Goal: Task Accomplishment & Management: Manage account settings

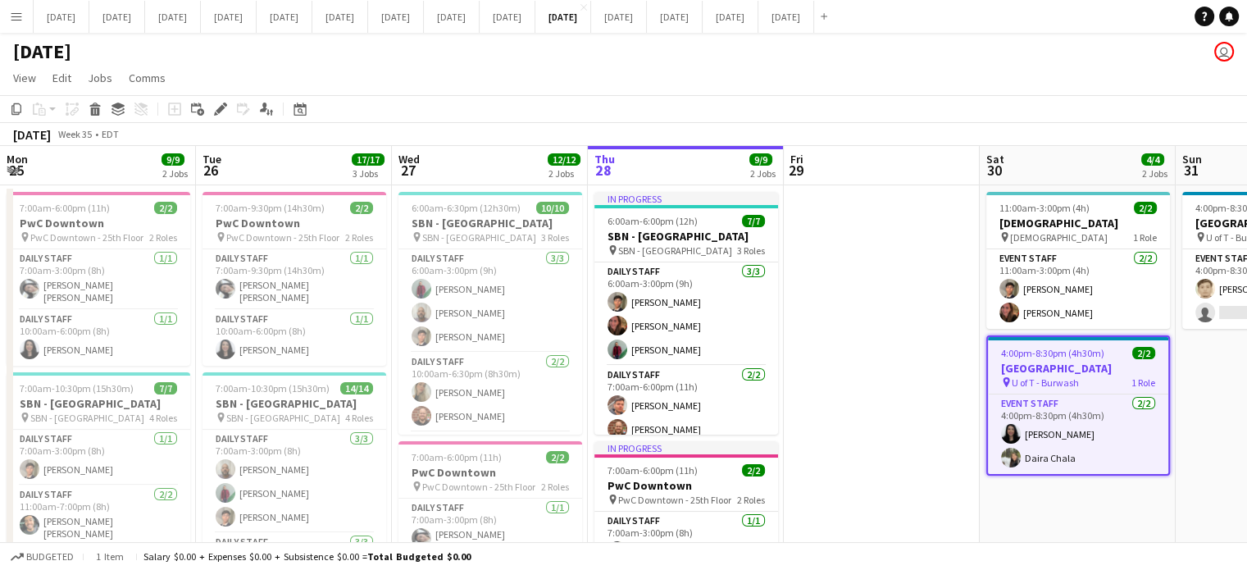
scroll to position [0, 389]
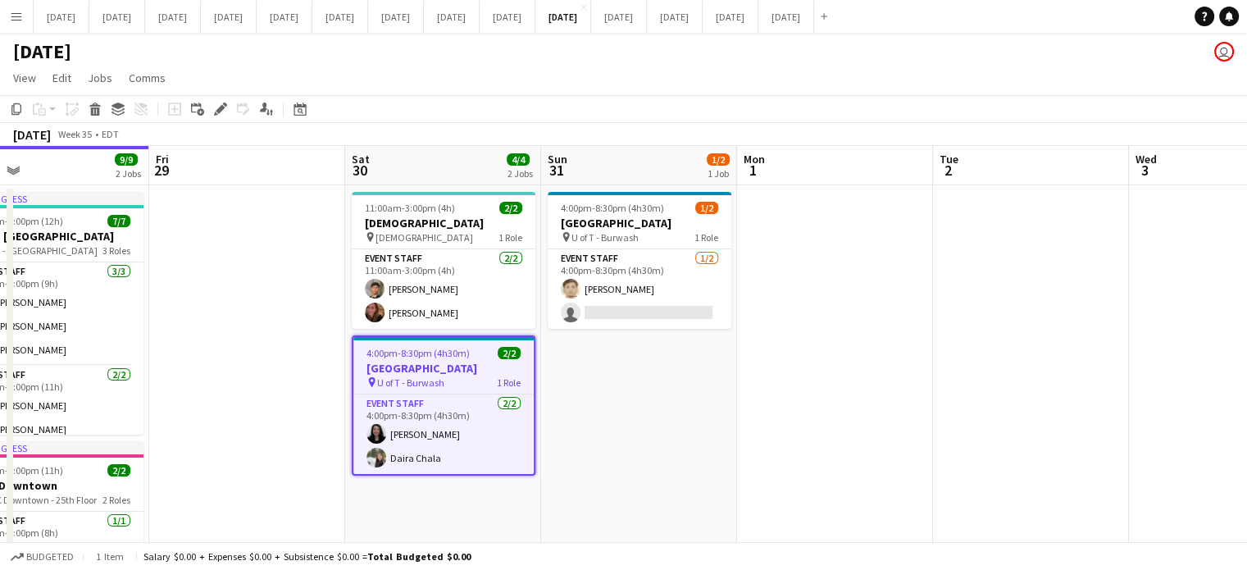
drag, startPoint x: 809, startPoint y: 418, endPoint x: 677, endPoint y: 432, distance: 133.6
click at [677, 432] on app-calendar-viewport "Mon 25 9/9 2 Jobs Tue 26 17/17 3 Jobs Wed 27 12/12 2 Jobs Thu 28 9/9 2 Jobs Fri…" at bounding box center [623, 455] width 1247 height 619
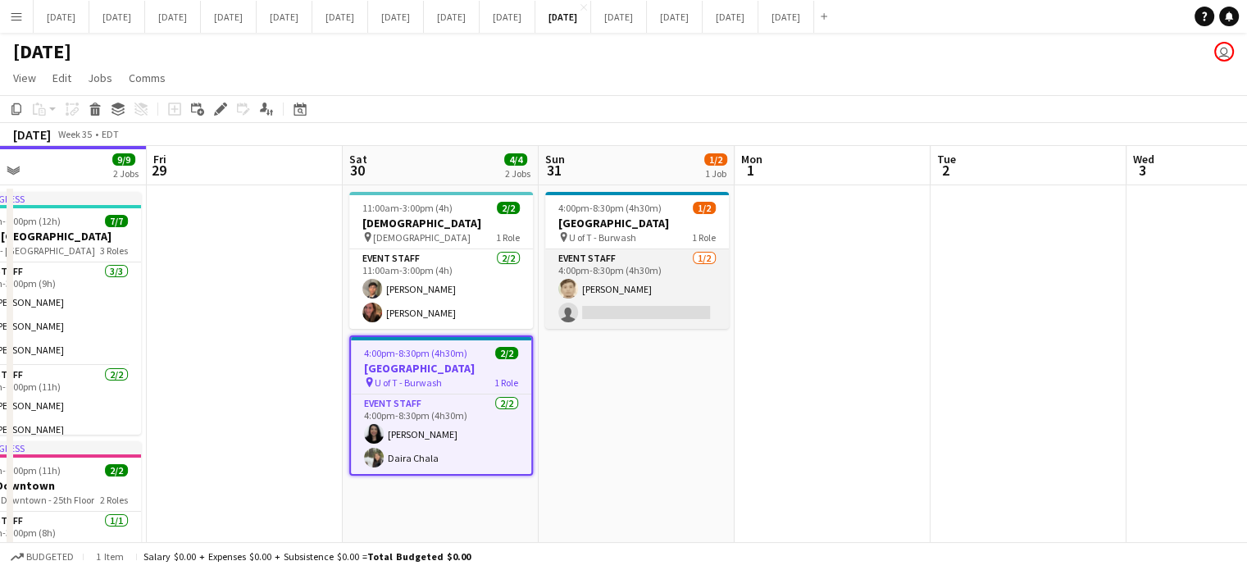
click at [716, 295] on app-card-role "Event Staff [DATE] 4:00pm-8:30pm (4h30m) [PERSON_NAME] single-neutral-actions" at bounding box center [637, 289] width 184 height 80
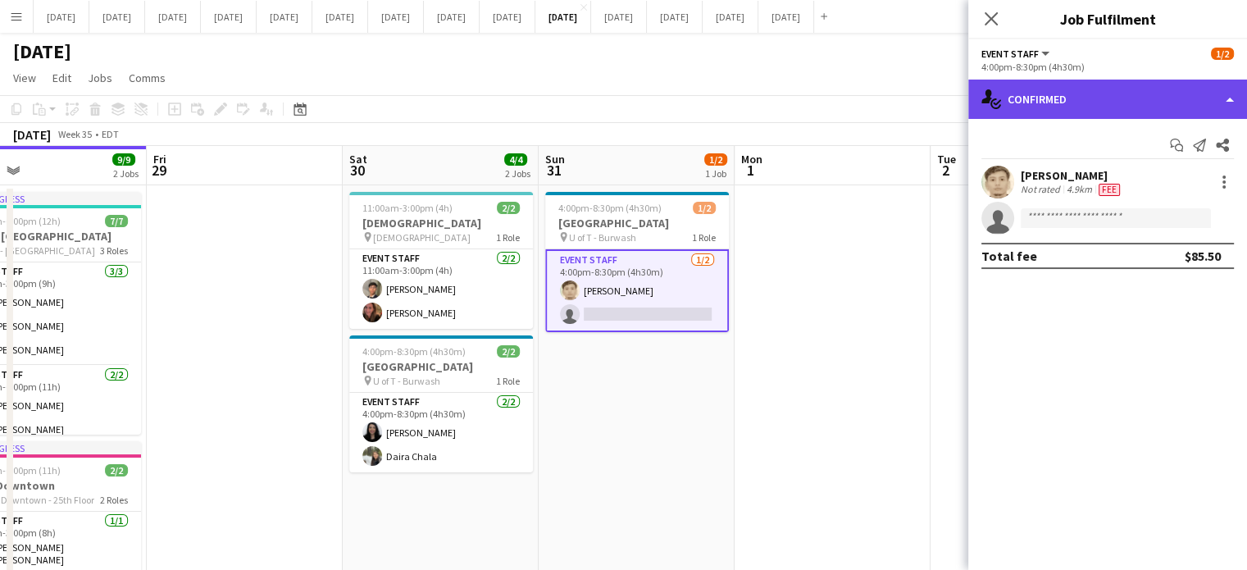
click at [1137, 95] on div "single-neutral-actions-check-2 Confirmed" at bounding box center [1107, 99] width 279 height 39
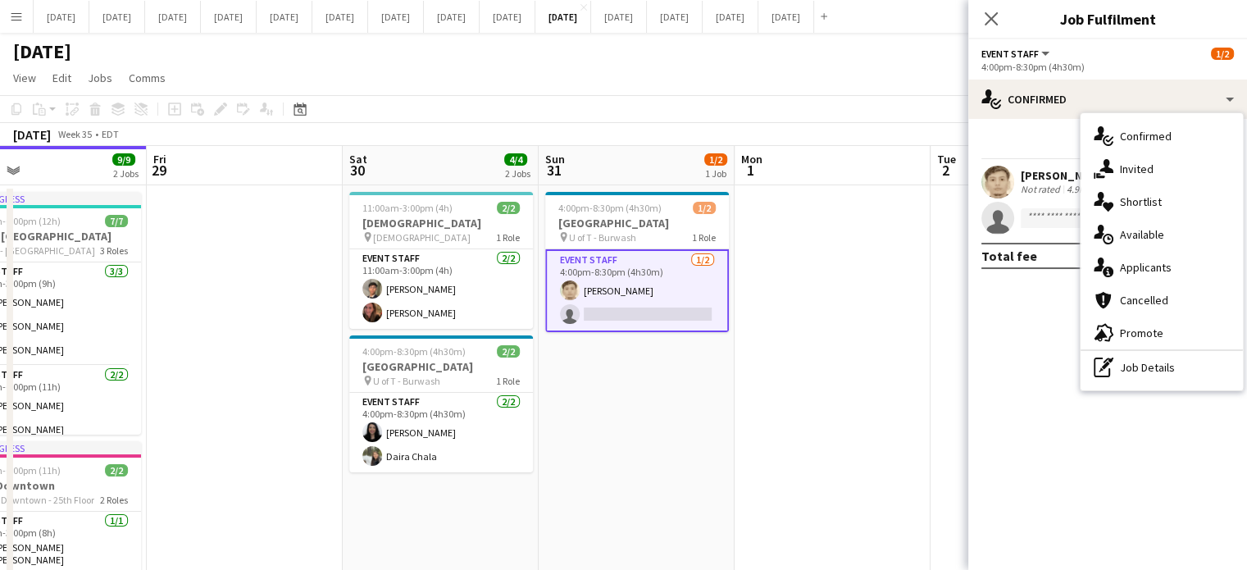
click at [1128, 162] on div "single-neutral-actions-share-1 Invited" at bounding box center [1162, 169] width 162 height 33
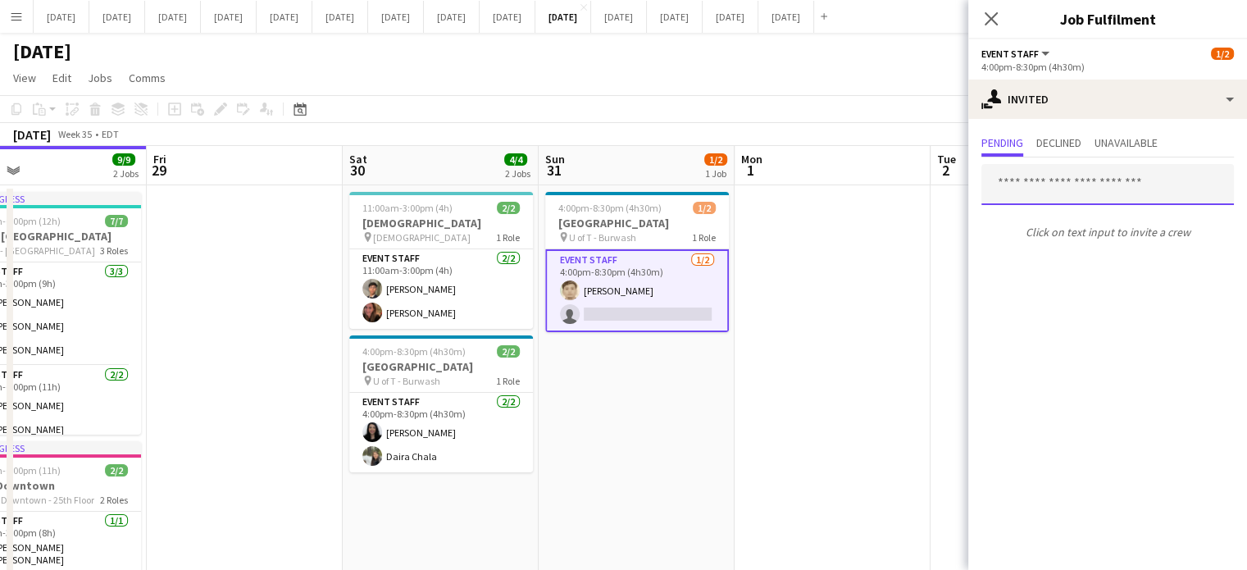
click at [1075, 188] on input "text" at bounding box center [1108, 184] width 253 height 41
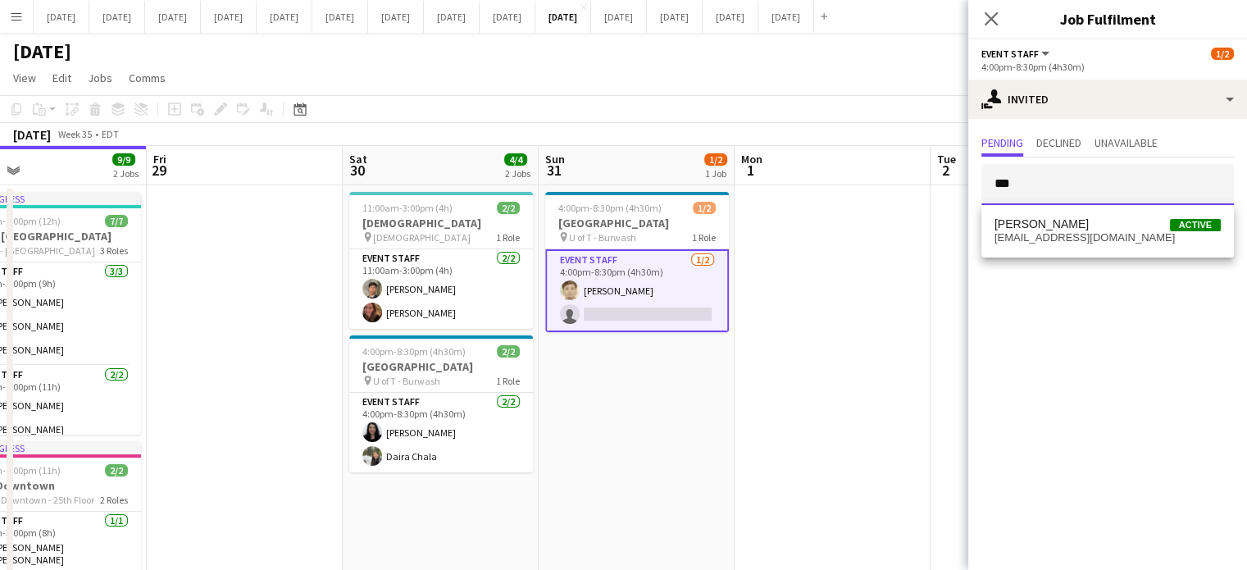
type input "***"
click at [1015, 217] on span "[PERSON_NAME]" at bounding box center [1042, 224] width 94 height 14
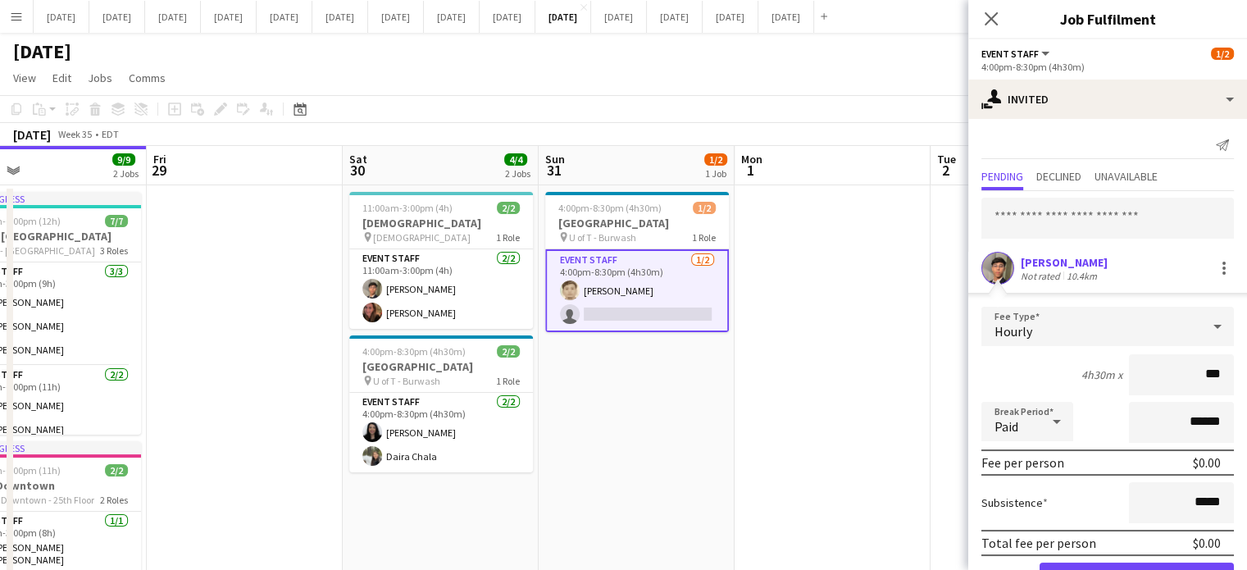
type input "**"
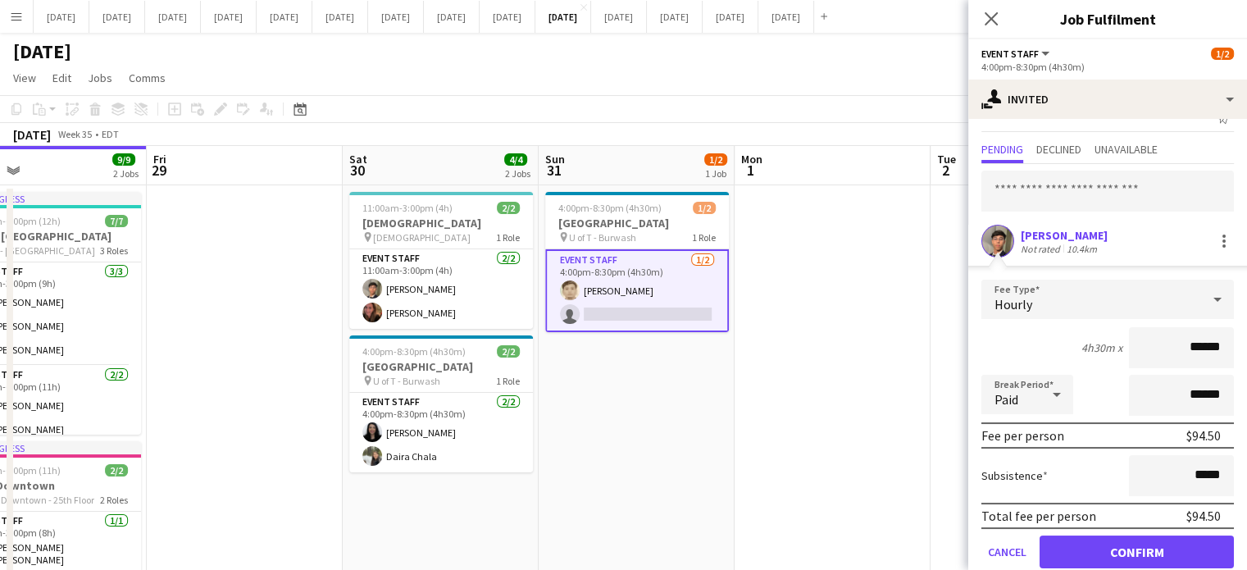
scroll to position [52, 0]
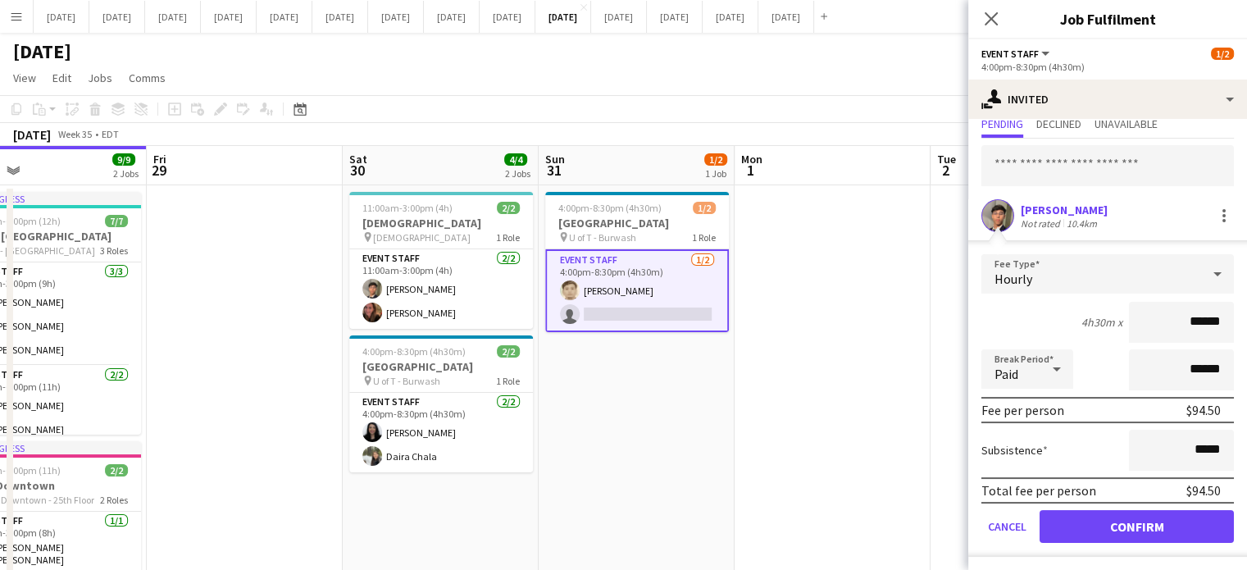
type input "******"
click at [1186, 526] on button "Confirm" at bounding box center [1137, 526] width 194 height 33
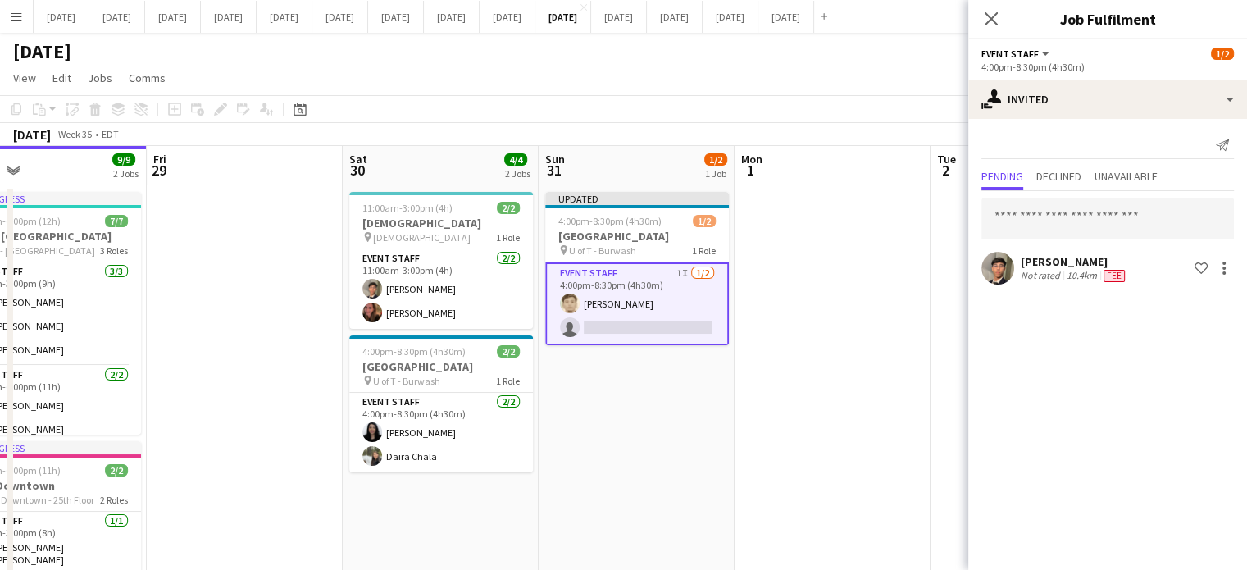
scroll to position [0, 0]
click at [993, 21] on icon at bounding box center [991, 19] width 16 height 16
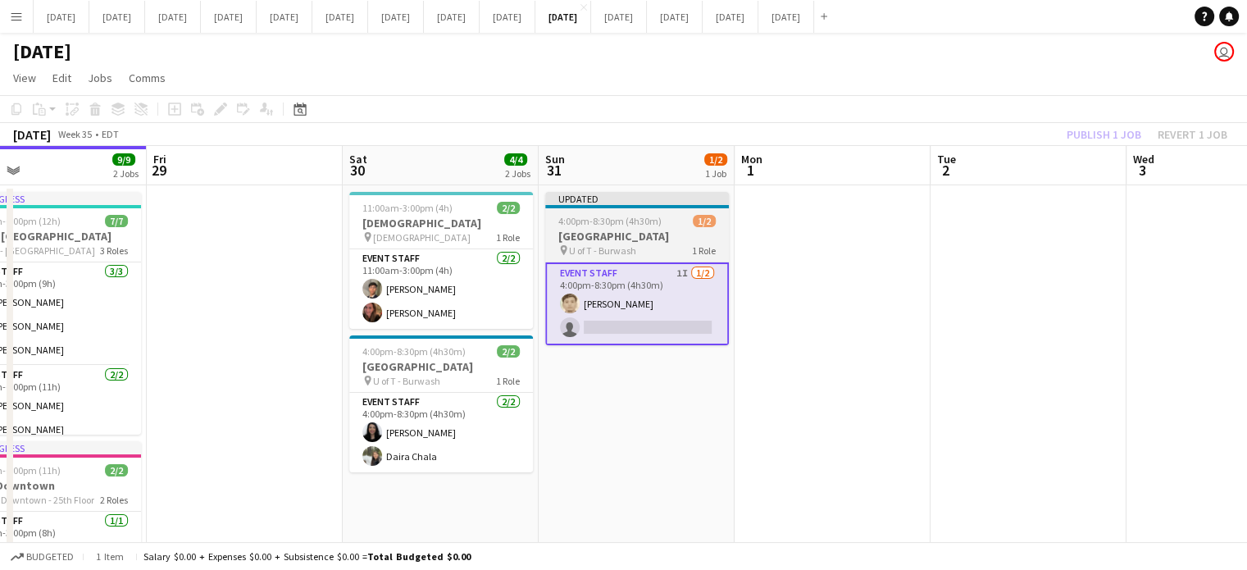
click at [662, 229] on app-job-card "Updated 4:00pm-8:30pm (4h30m) 1/2 [GEOGRAPHIC_DATA] pin U of T - Burwash 1 Role…" at bounding box center [637, 268] width 184 height 153
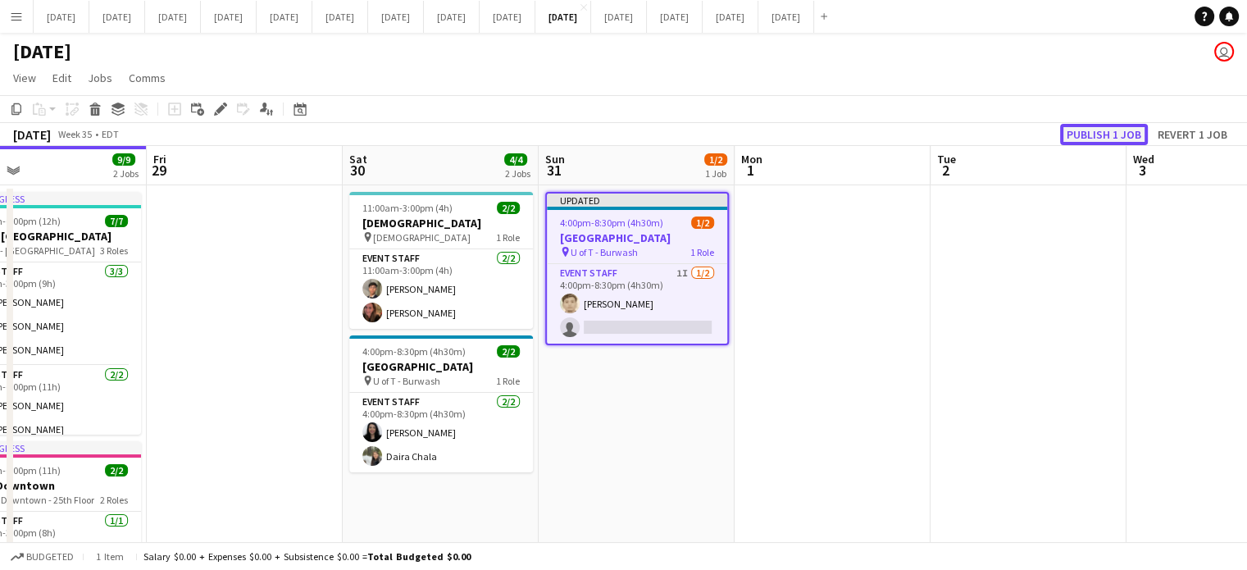
click at [1114, 129] on button "Publish 1 job" at bounding box center [1104, 134] width 88 height 21
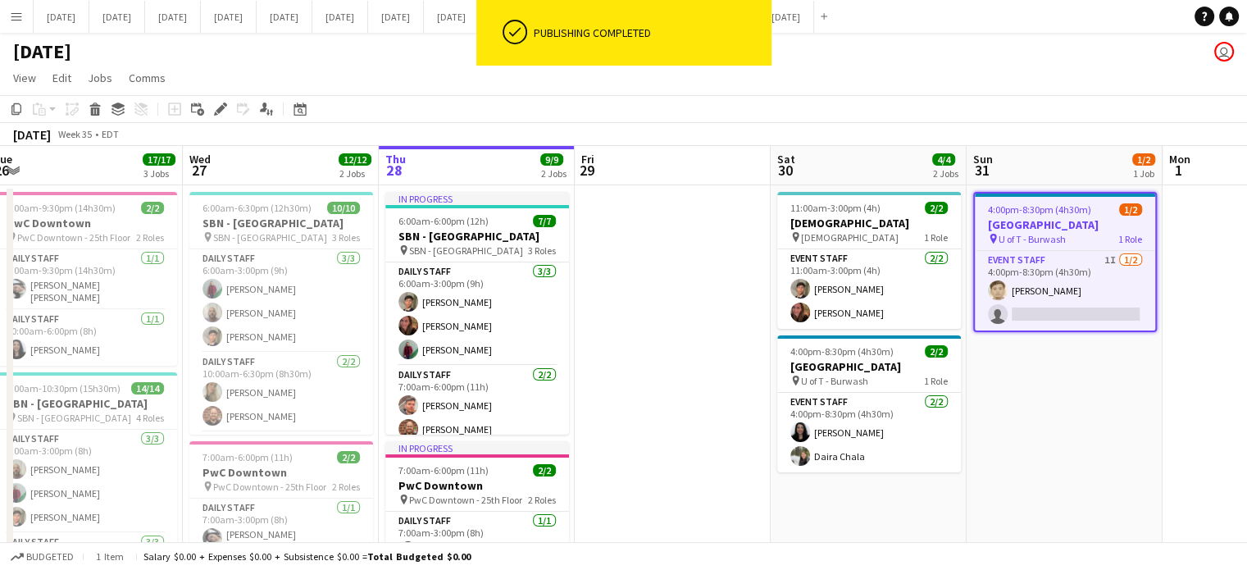
scroll to position [0, 602]
drag, startPoint x: 298, startPoint y: 423, endPoint x: 700, endPoint y: 383, distance: 403.8
click at [700, 383] on app-calendar-viewport "Sat 23 2/2 1 Job Sun 24 1/1 1 Job Mon 25 9/9 2 Jobs Tue 26 17/17 3 Jobs Wed 27 …" at bounding box center [623, 455] width 1247 height 619
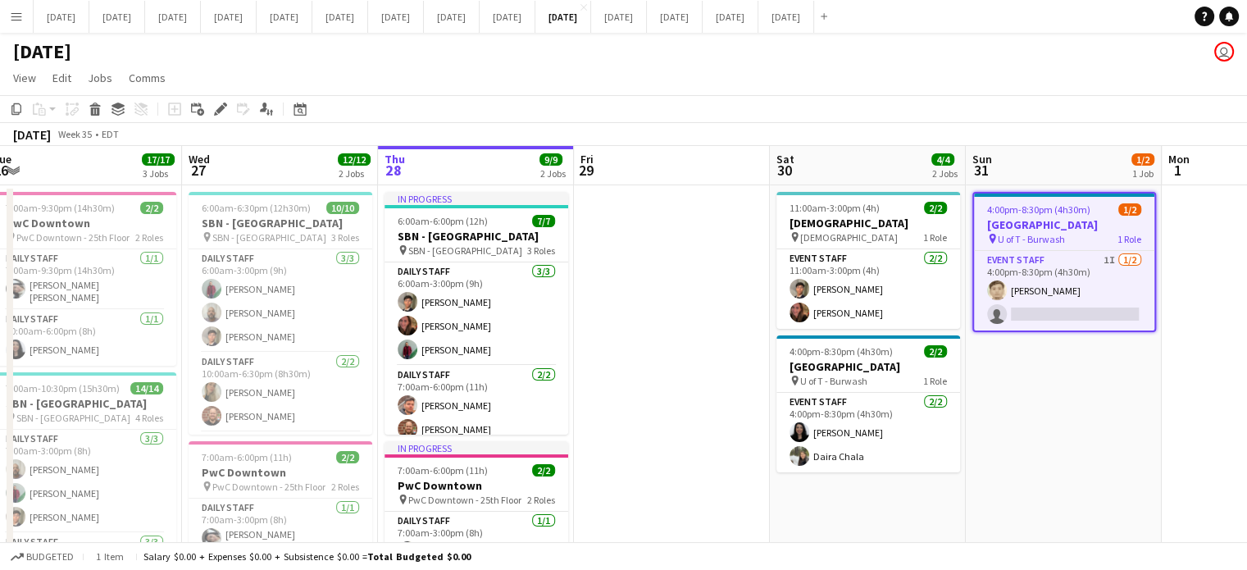
click at [1103, 396] on app-date-cell "4:00pm-8:30pm (4h30m) 1/2 [GEOGRAPHIC_DATA] pin U of T - Burwash 1 Role Event S…" at bounding box center [1064, 475] width 196 height 580
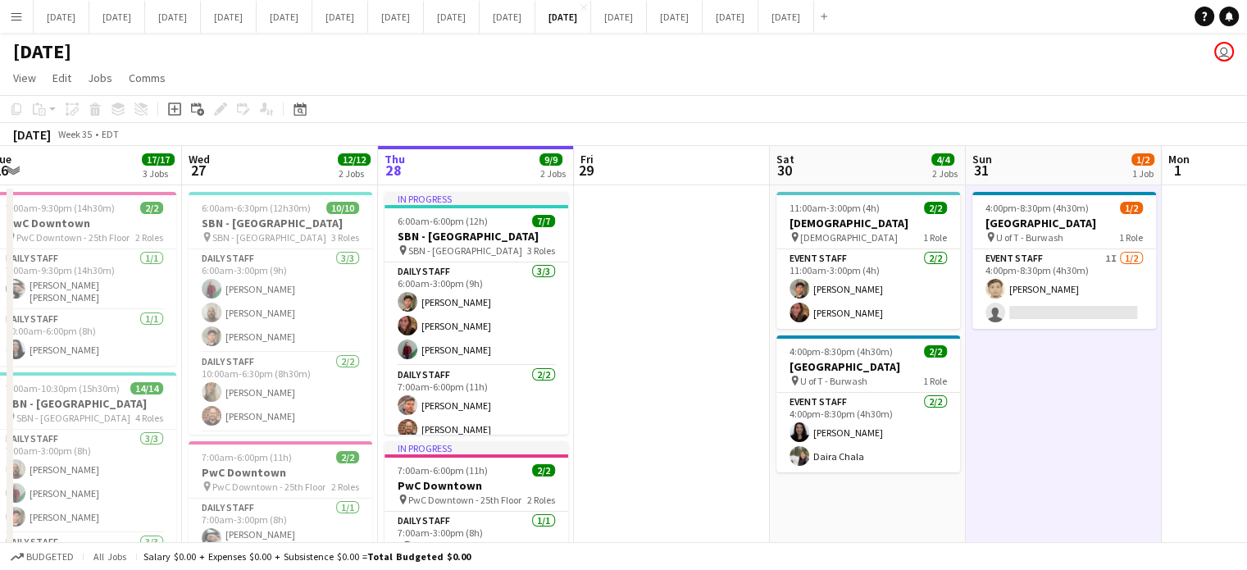
scroll to position [0, 603]
click at [173, 106] on icon "Add job" at bounding box center [174, 109] width 13 height 13
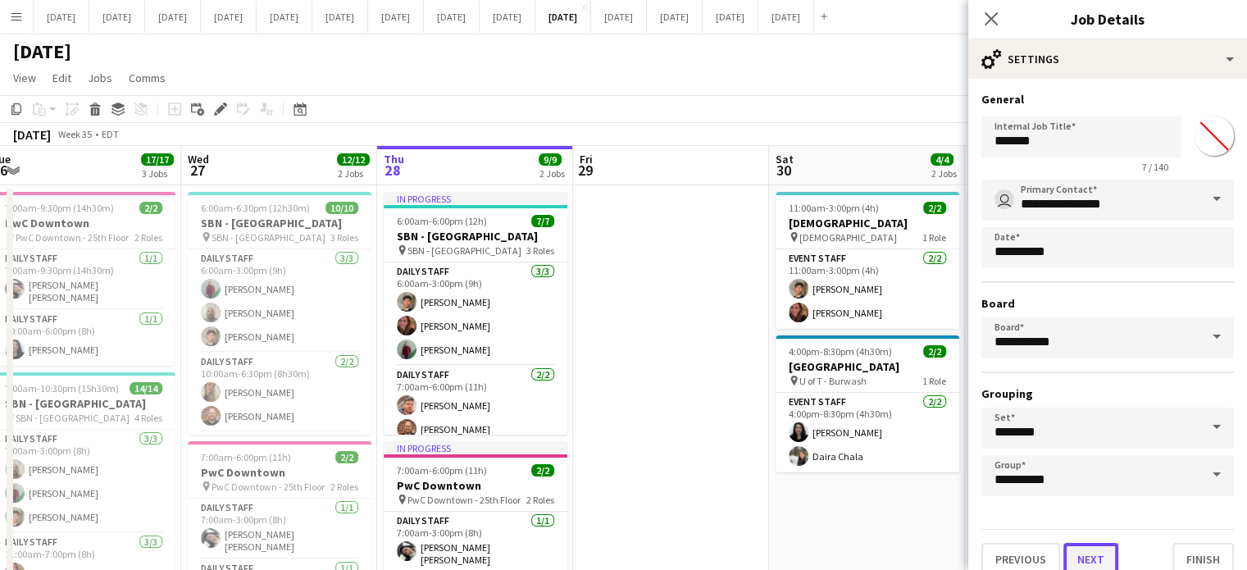
click at [1089, 547] on button "Next" at bounding box center [1091, 559] width 55 height 33
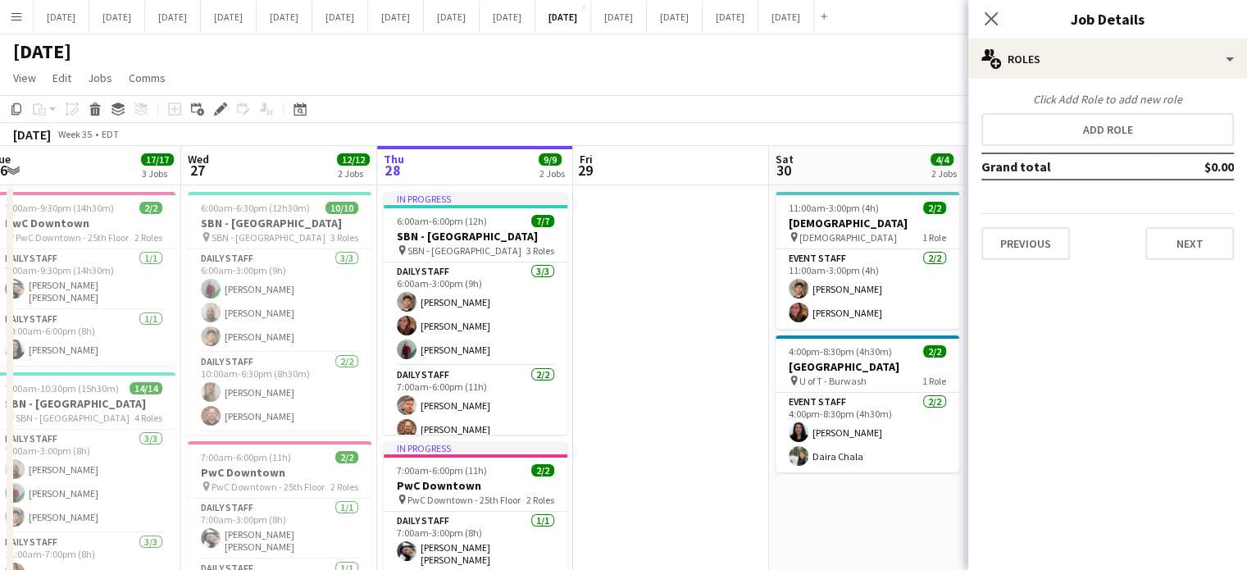
click at [1035, 153] on td "Grand total" at bounding box center [1069, 166] width 175 height 26
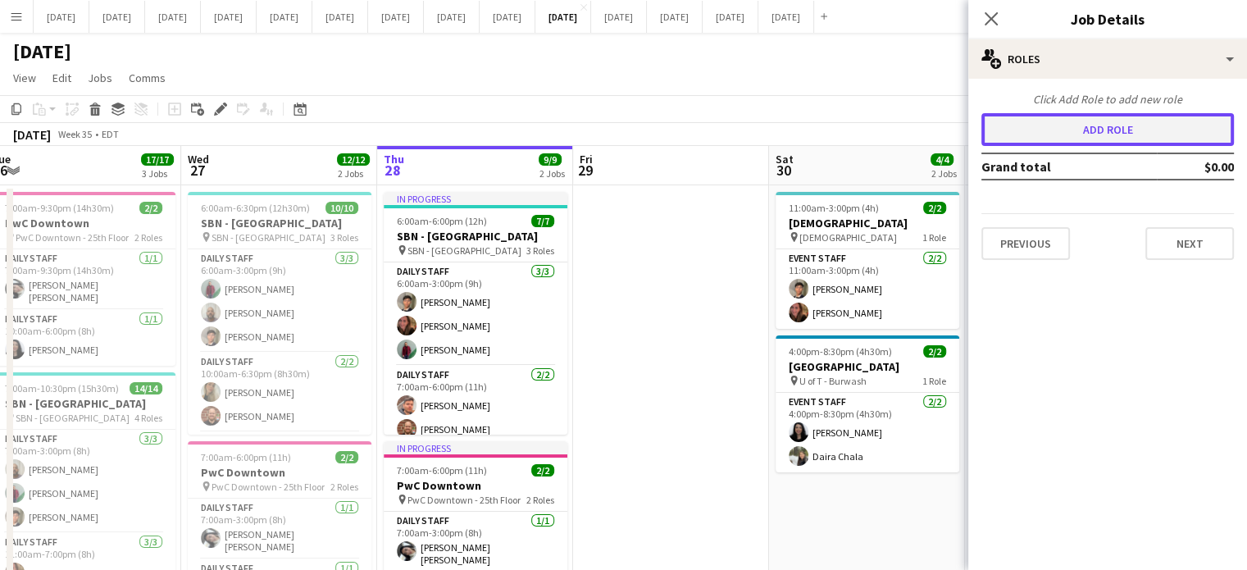
click at [1032, 134] on button "Add role" at bounding box center [1108, 129] width 253 height 33
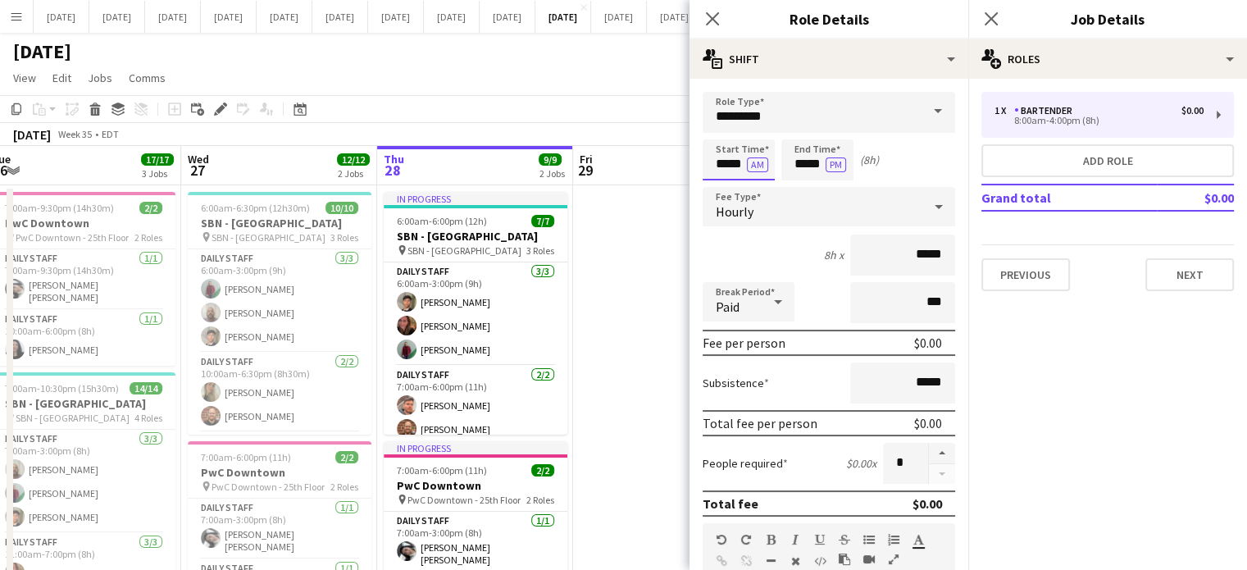
click at [736, 159] on input "*****" at bounding box center [739, 159] width 72 height 41
click at [715, 137] on div at bounding box center [722, 131] width 33 height 16
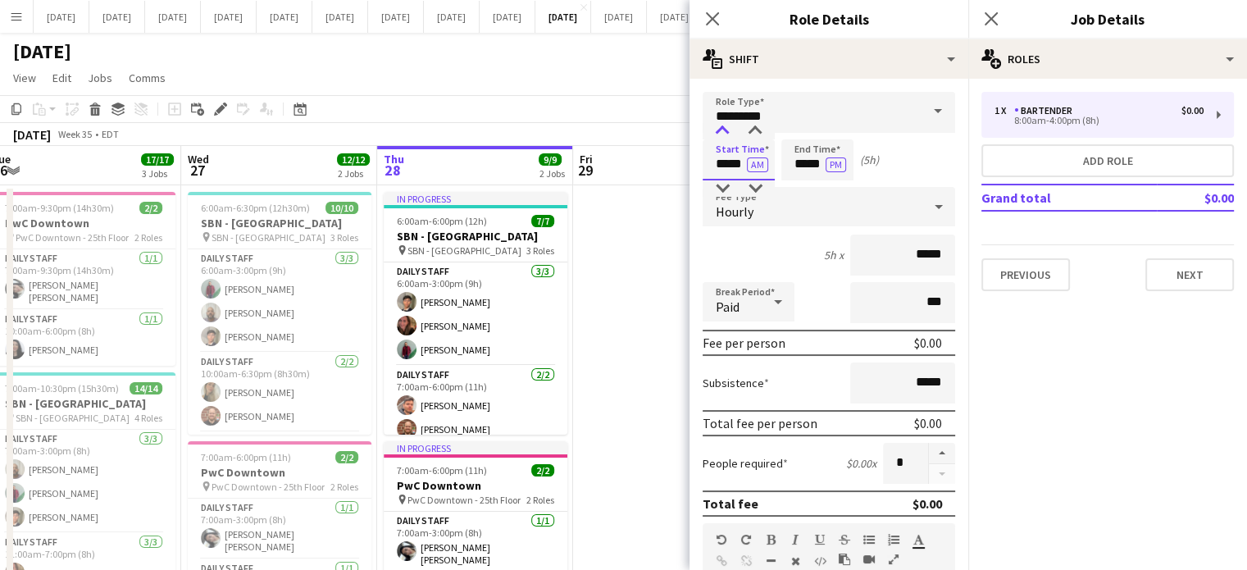
click at [715, 137] on div at bounding box center [722, 131] width 33 height 16
click at [716, 137] on div at bounding box center [722, 131] width 33 height 16
click at [717, 137] on div at bounding box center [722, 131] width 33 height 16
click at [747, 134] on div at bounding box center [755, 131] width 33 height 16
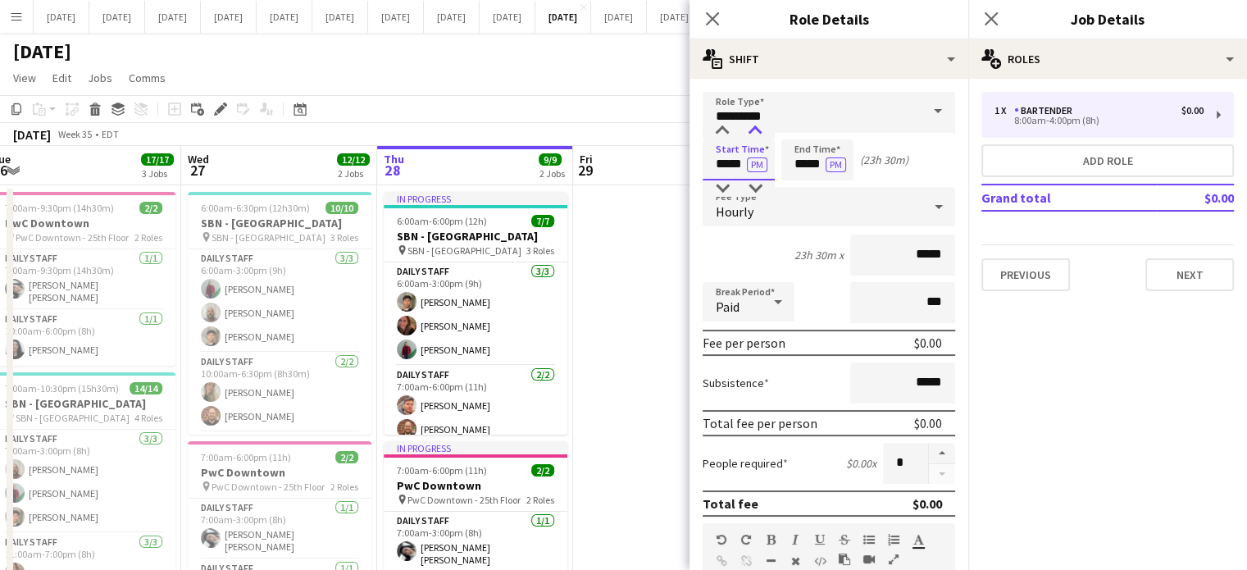
click at [747, 137] on div at bounding box center [755, 131] width 33 height 16
type input "*****"
click at [746, 136] on div at bounding box center [755, 131] width 33 height 16
click at [802, 145] on input "*****" at bounding box center [817, 159] width 72 height 41
click at [803, 135] on div at bounding box center [801, 131] width 33 height 16
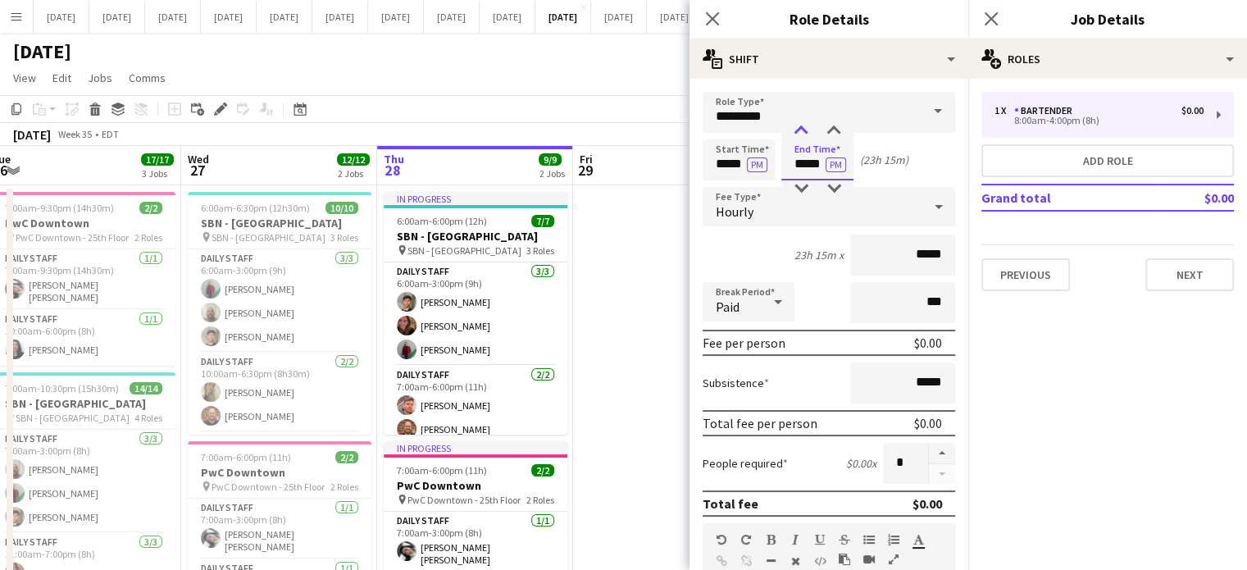
click at [803, 135] on div at bounding box center [801, 131] width 33 height 16
click at [803, 134] on div at bounding box center [801, 131] width 33 height 16
click at [804, 137] on div at bounding box center [801, 131] width 33 height 16
click at [804, 136] on div at bounding box center [801, 131] width 33 height 16
type input "*****"
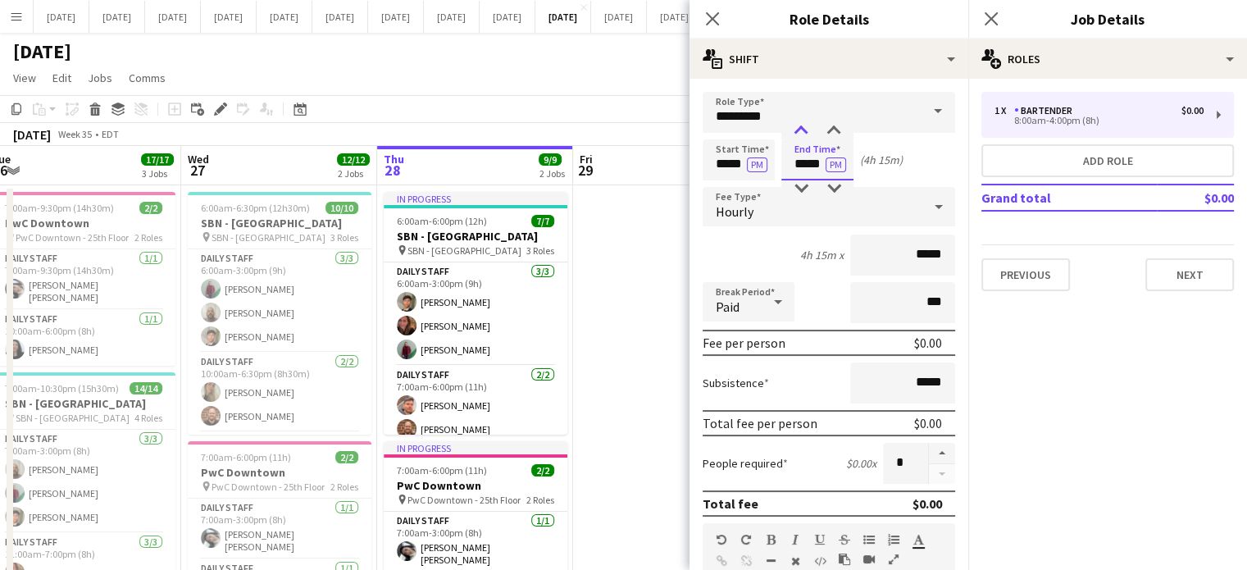
click at [805, 134] on div at bounding box center [801, 131] width 33 height 16
click at [715, 25] on icon "Close pop-in" at bounding box center [712, 19] width 16 height 16
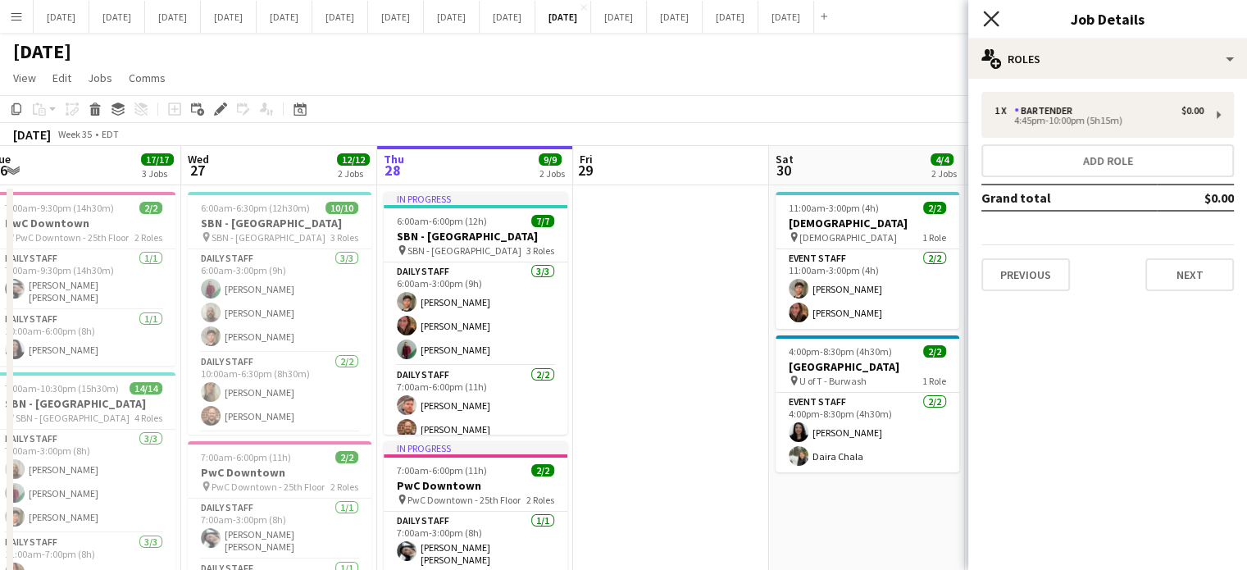
click at [997, 18] on icon "Close pop-in" at bounding box center [991, 19] width 16 height 16
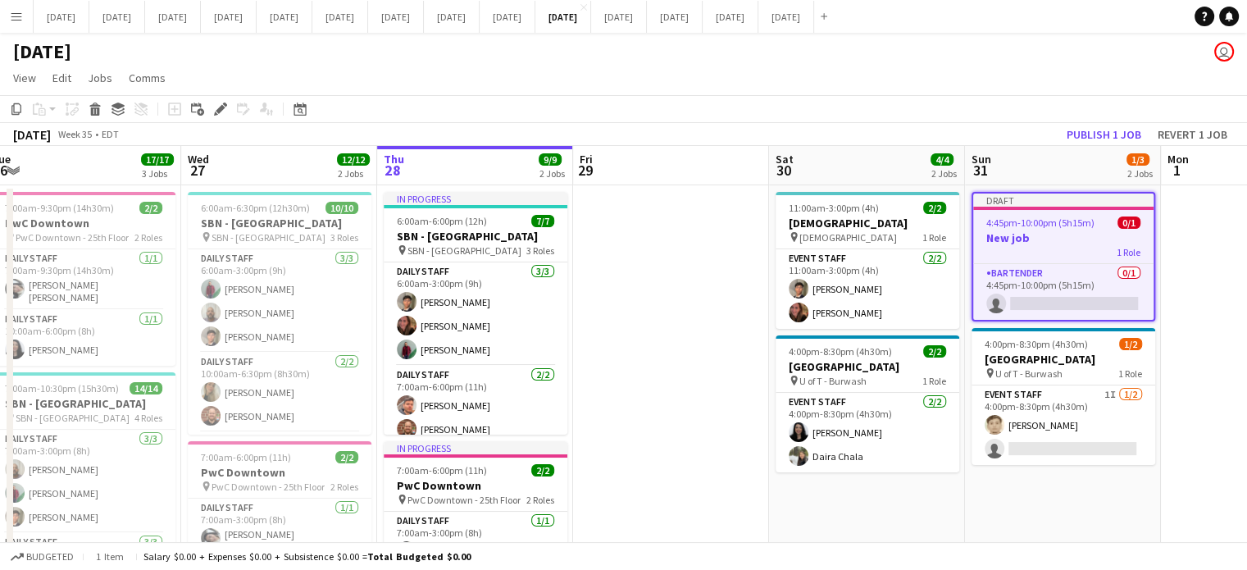
click at [1089, 199] on div "Draft" at bounding box center [1063, 200] width 180 height 13
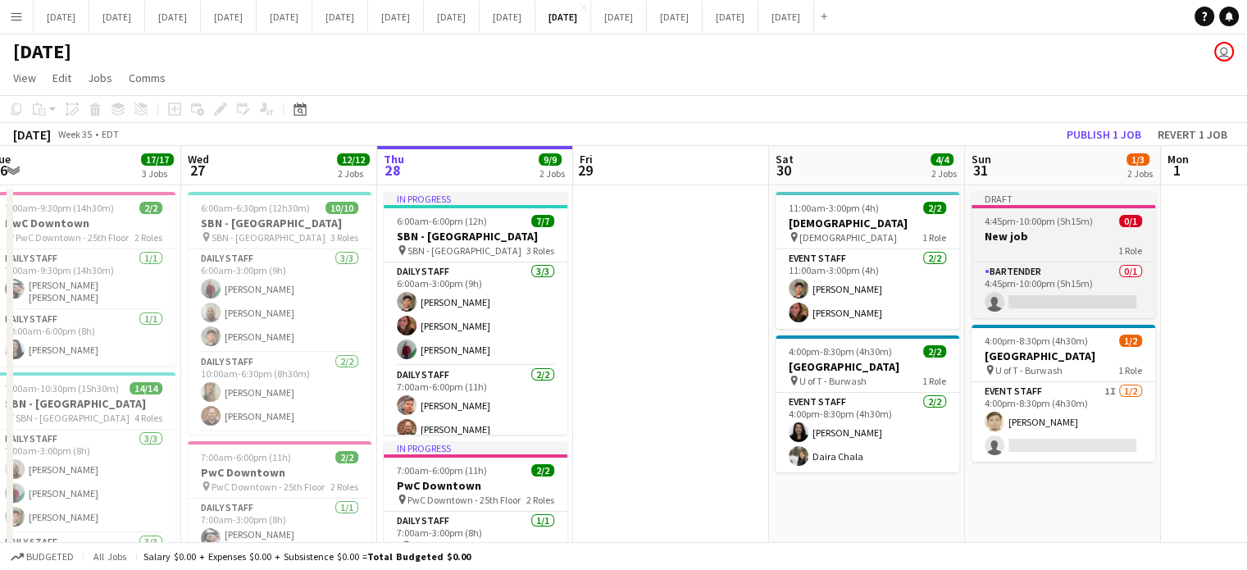
click at [1086, 221] on span "4:45pm-10:00pm (5h15m)" at bounding box center [1039, 221] width 108 height 12
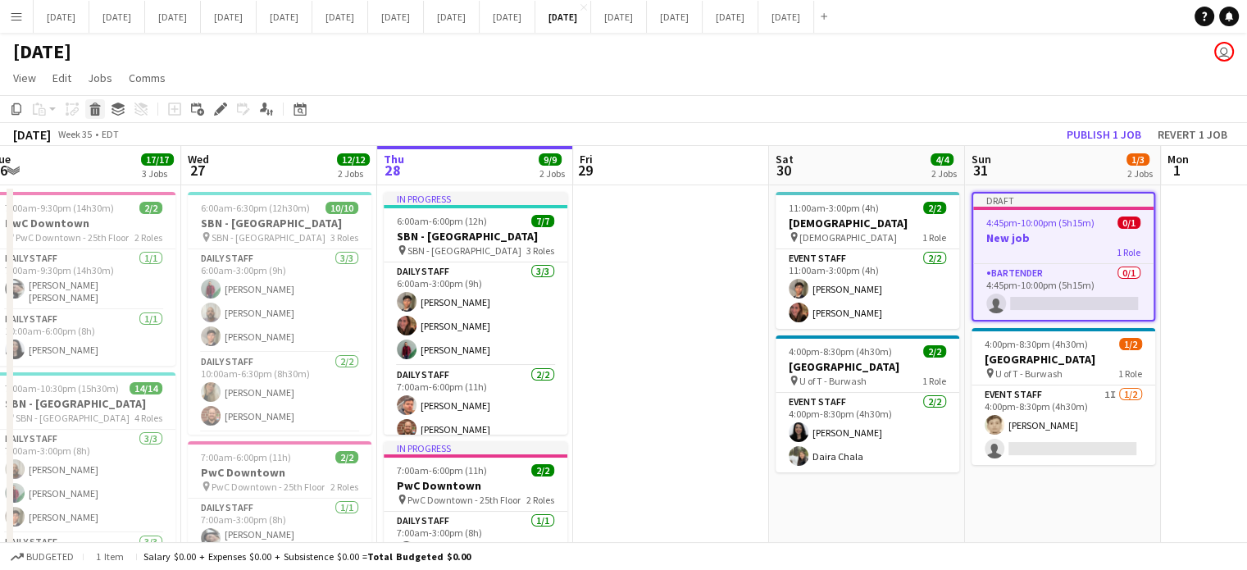
click at [99, 114] on icon "Delete" at bounding box center [95, 109] width 13 height 13
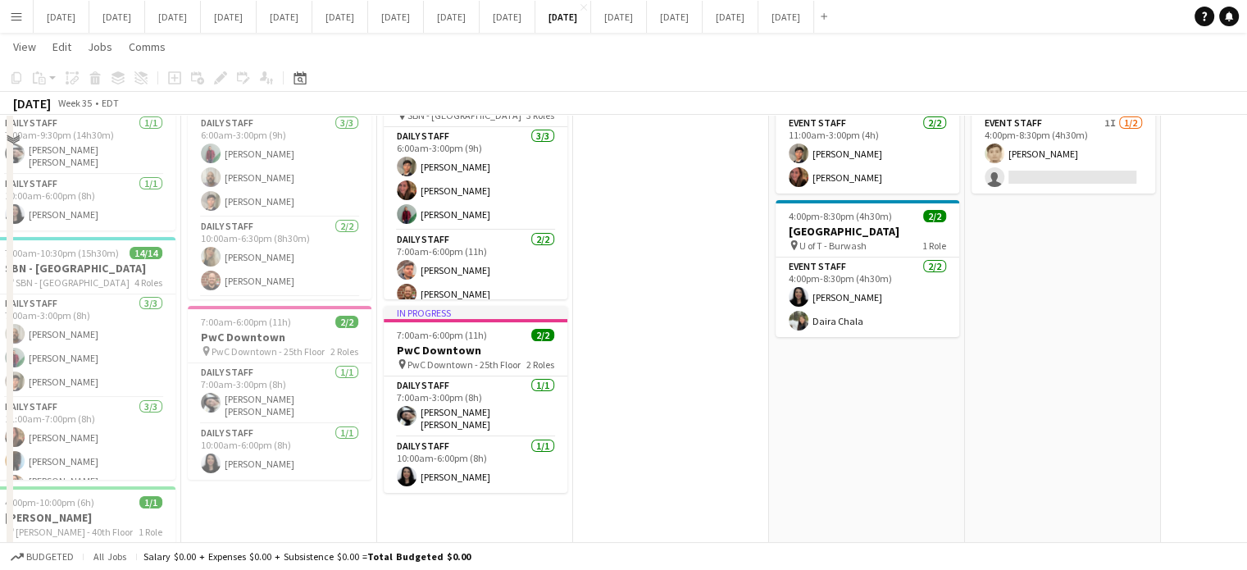
scroll to position [0, 0]
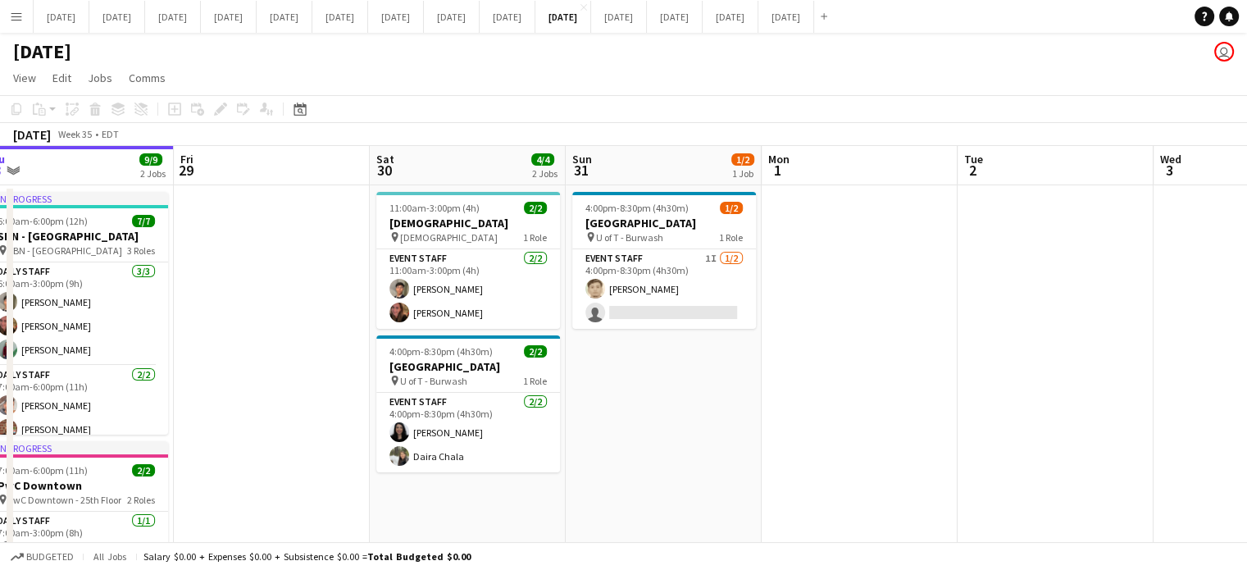
drag, startPoint x: 1116, startPoint y: 411, endPoint x: 325, endPoint y: 428, distance: 791.5
click at [325, 428] on app-calendar-viewport "Mon 25 9/9 2 Jobs Tue 26 17/17 3 Jobs Wed 27 12/12 2 Jobs Thu 28 9/9 2 Jobs Fri…" at bounding box center [623, 455] width 1247 height 619
